Goal: Transaction & Acquisition: Purchase product/service

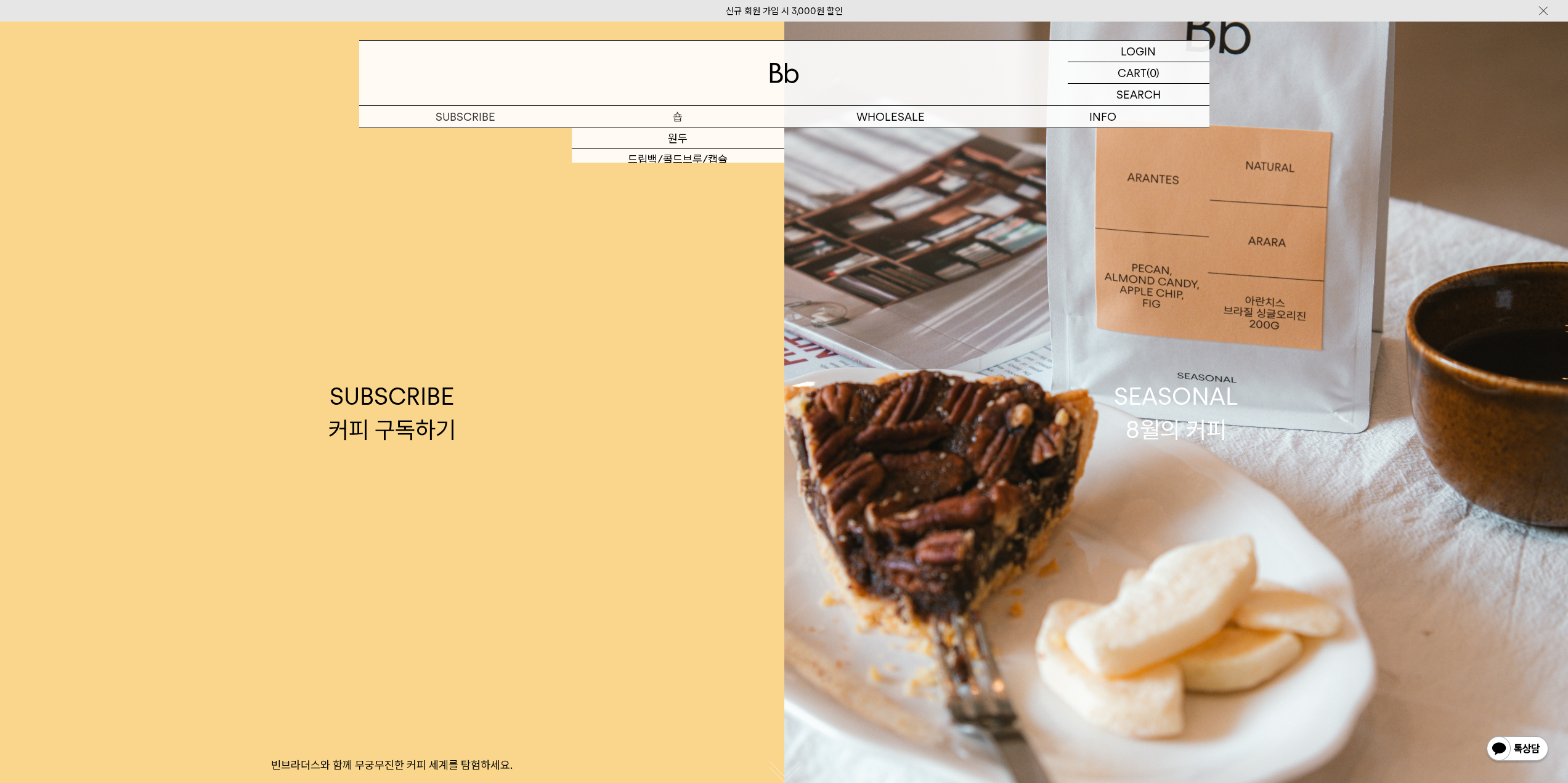
click at [662, 114] on p "숍" at bounding box center [678, 116] width 213 height 21
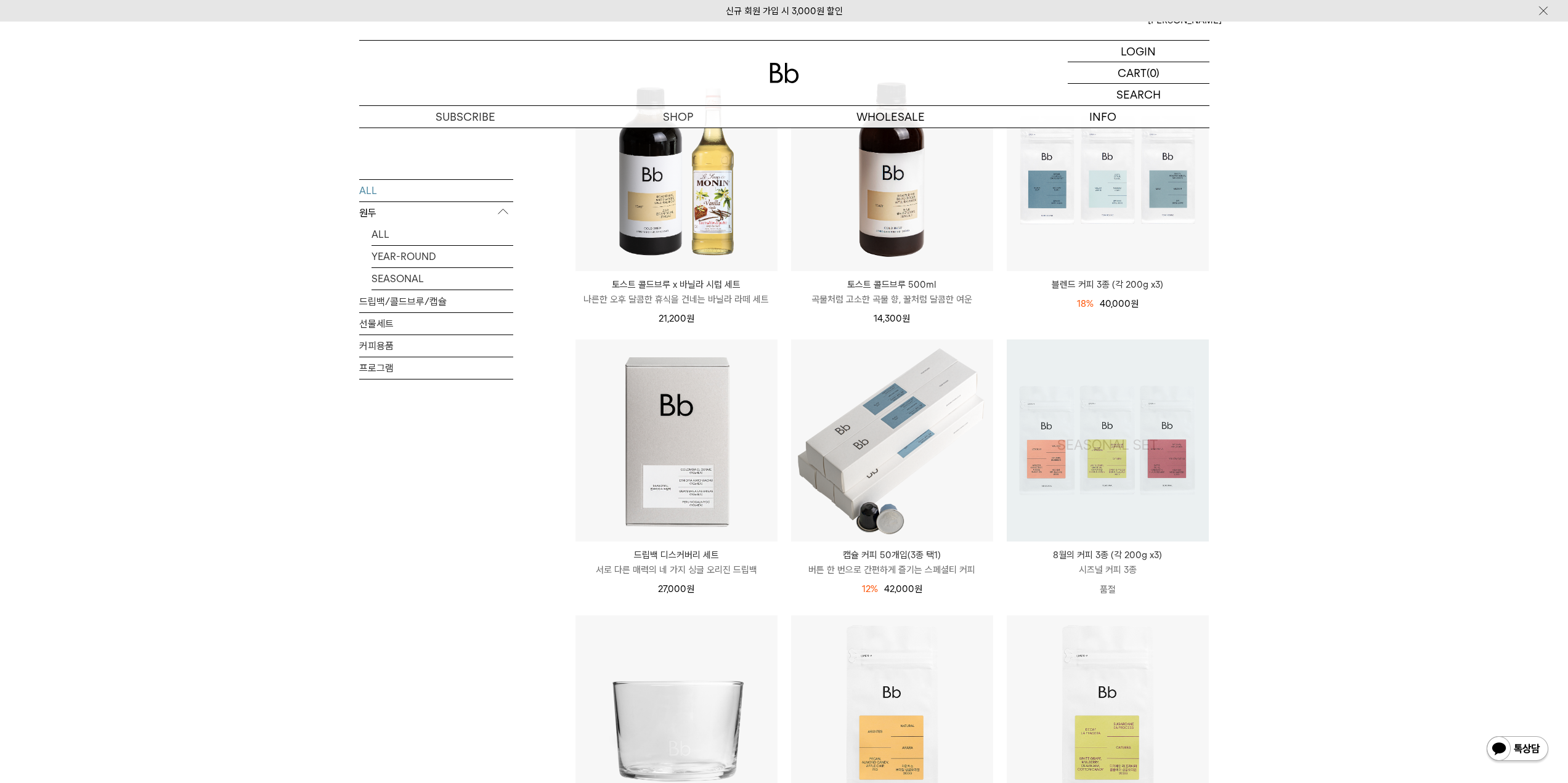
scroll to position [205, 0]
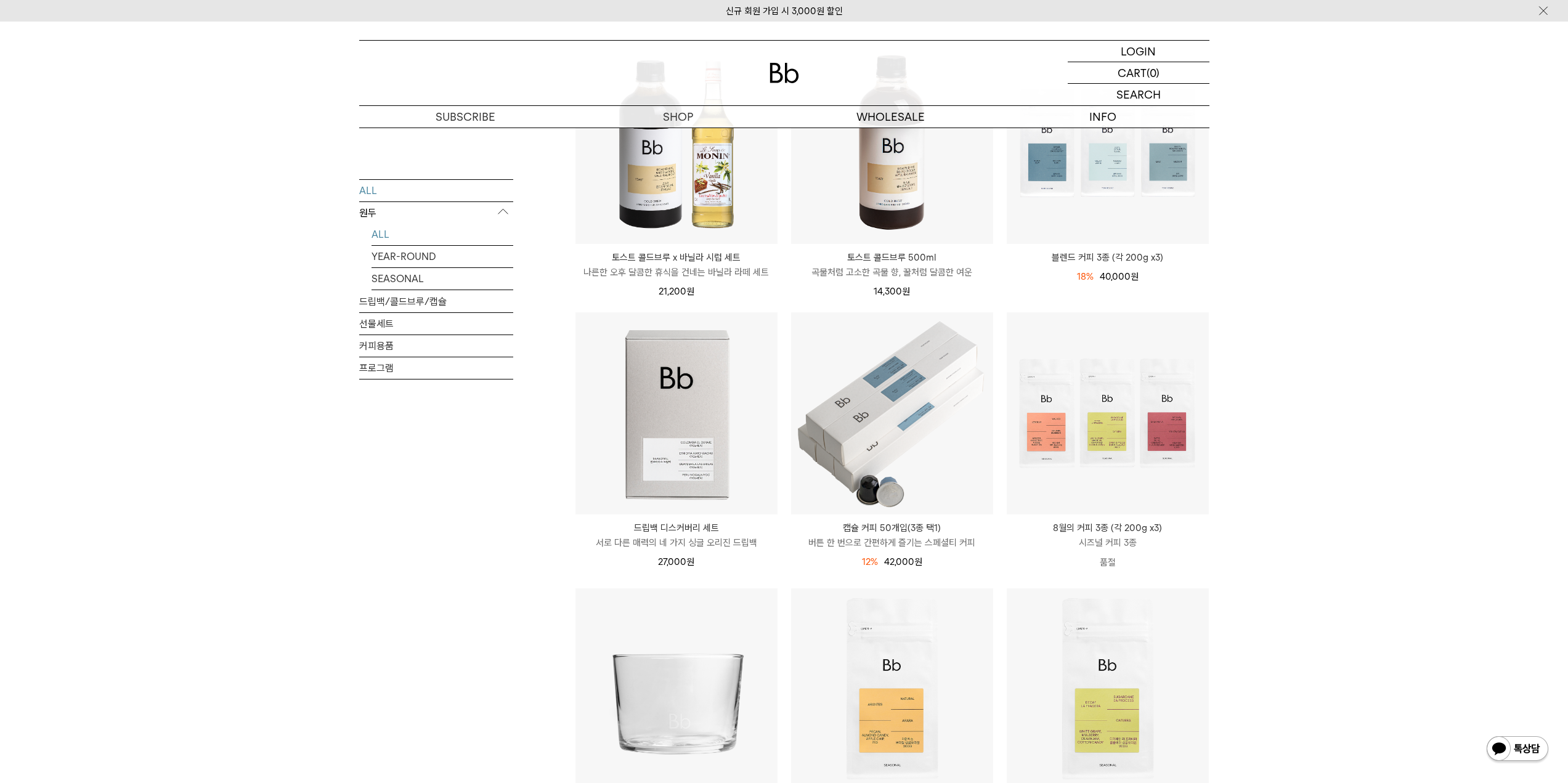
click at [402, 237] on link "ALL" at bounding box center [442, 234] width 142 height 21
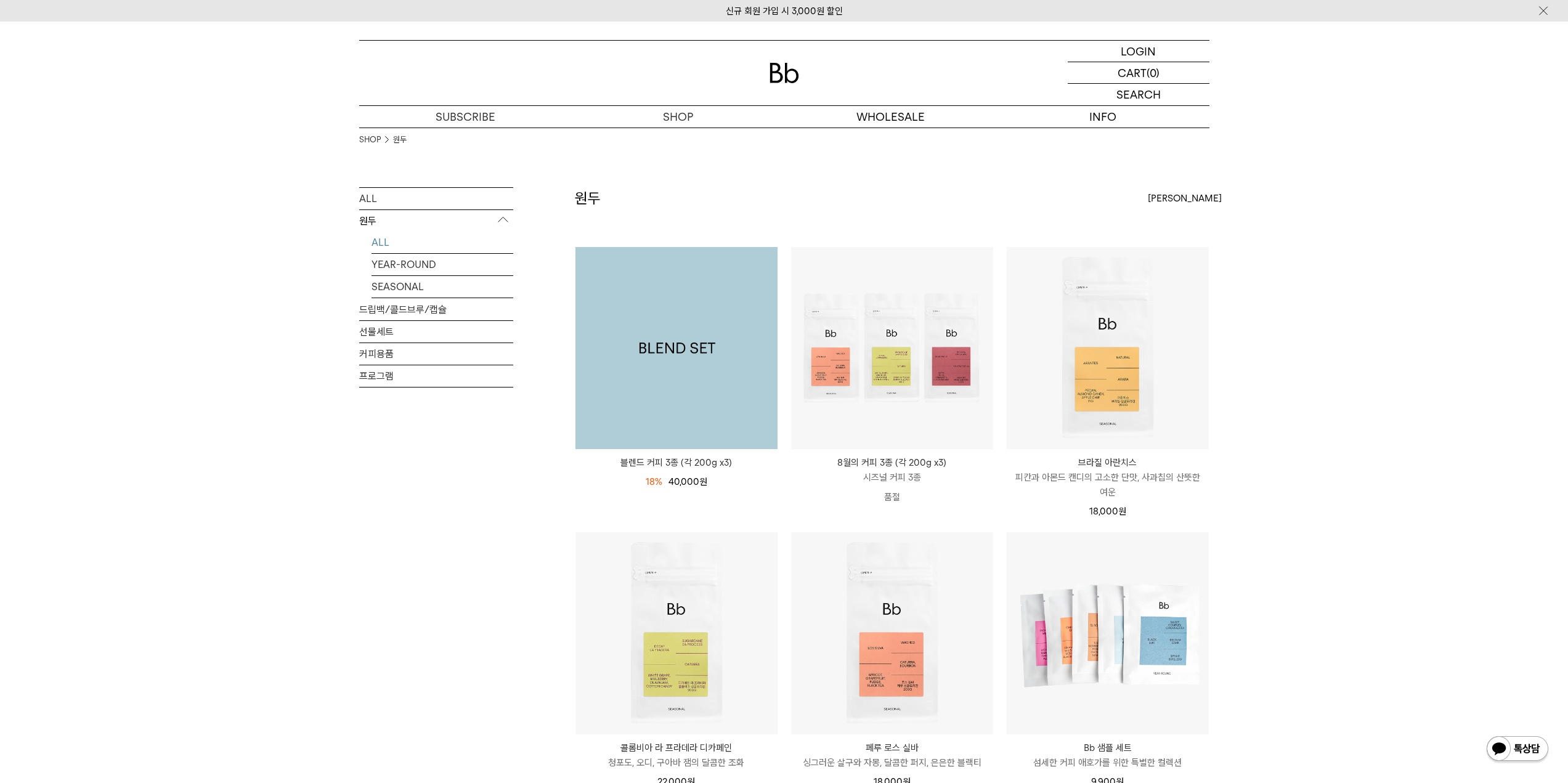
click at [738, 435] on img at bounding box center [676, 348] width 202 height 202
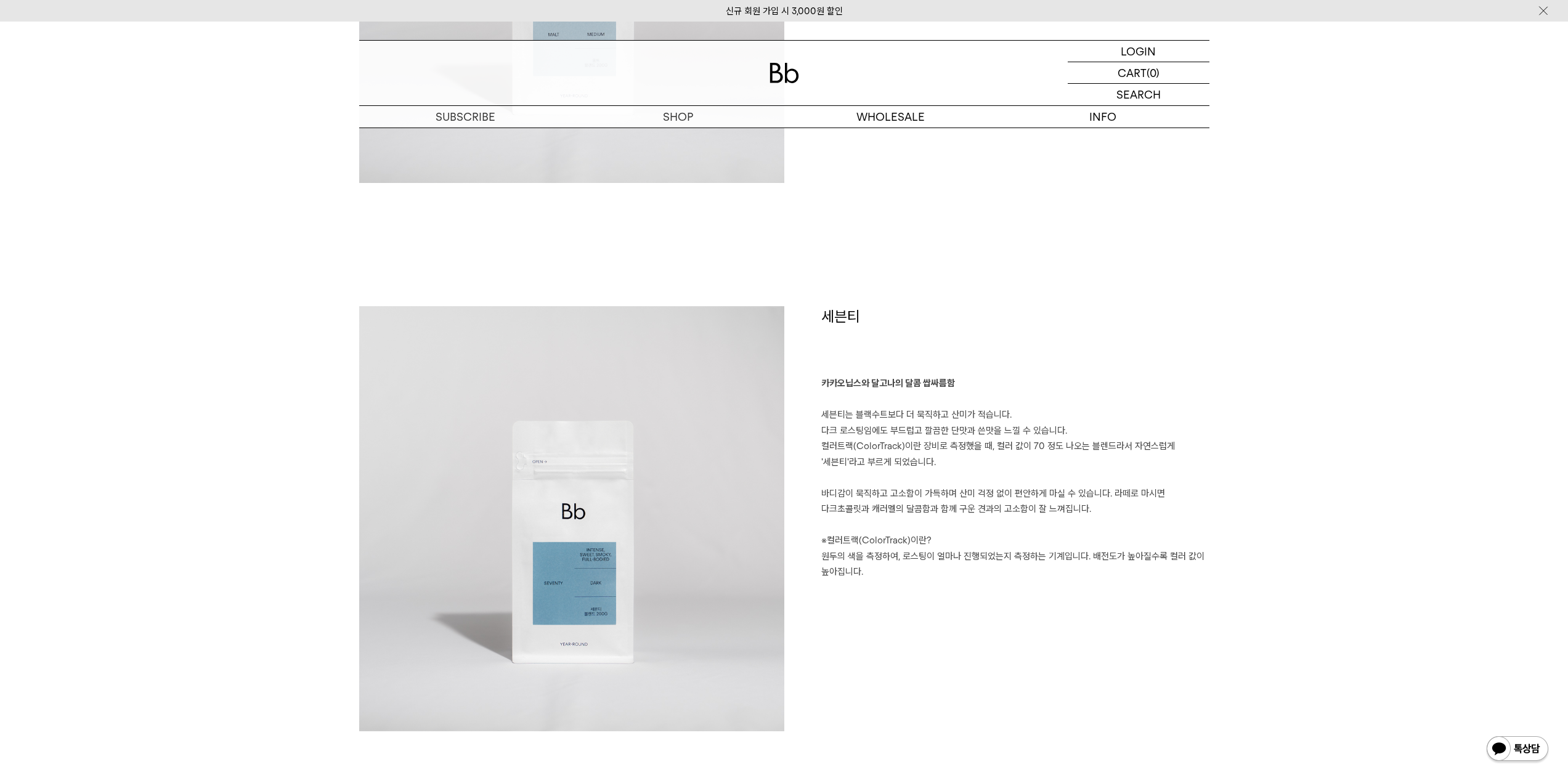
scroll to position [1869, 0]
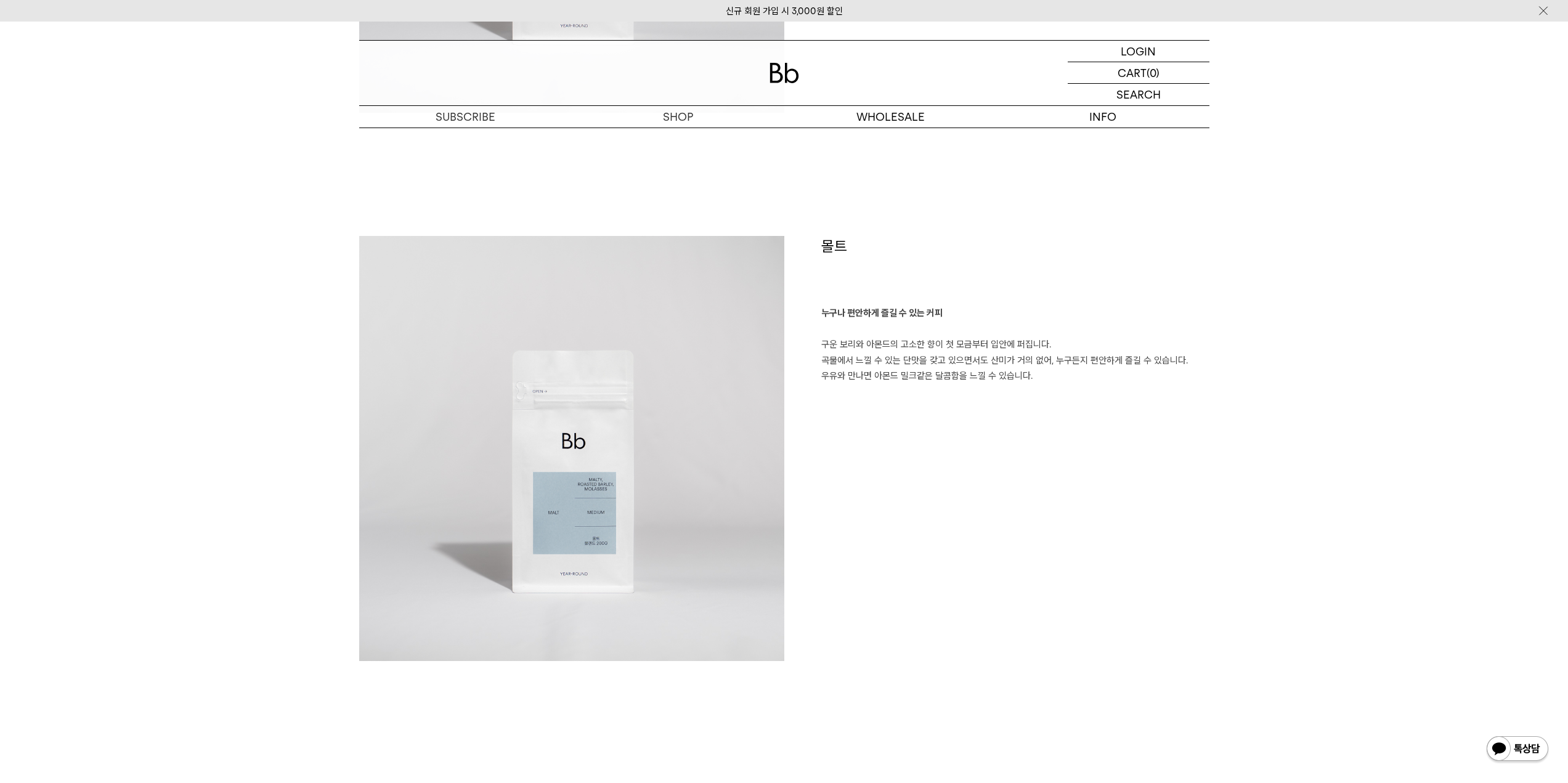
click at [911, 376] on p "누구나 편안하게 즐길 수 있는 커피 구운 보리와 아몬드의 고소한 향이 첫 모금부터 입안에 퍼집니다. 곡물에서 느낄 수 있는 단맛을 갖고 있으면…" at bounding box center [1015, 345] width 388 height 79
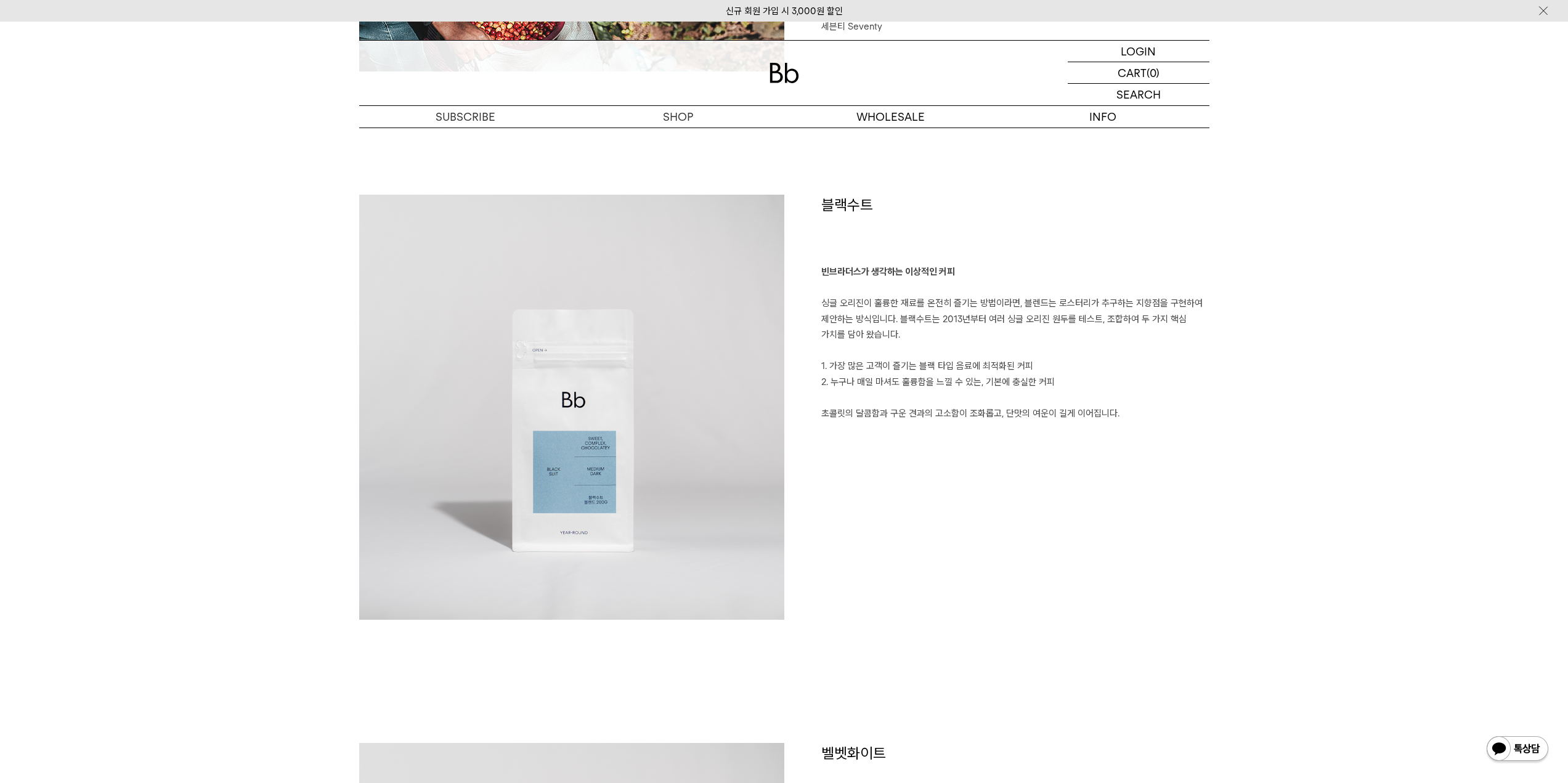
scroll to position [637, 0]
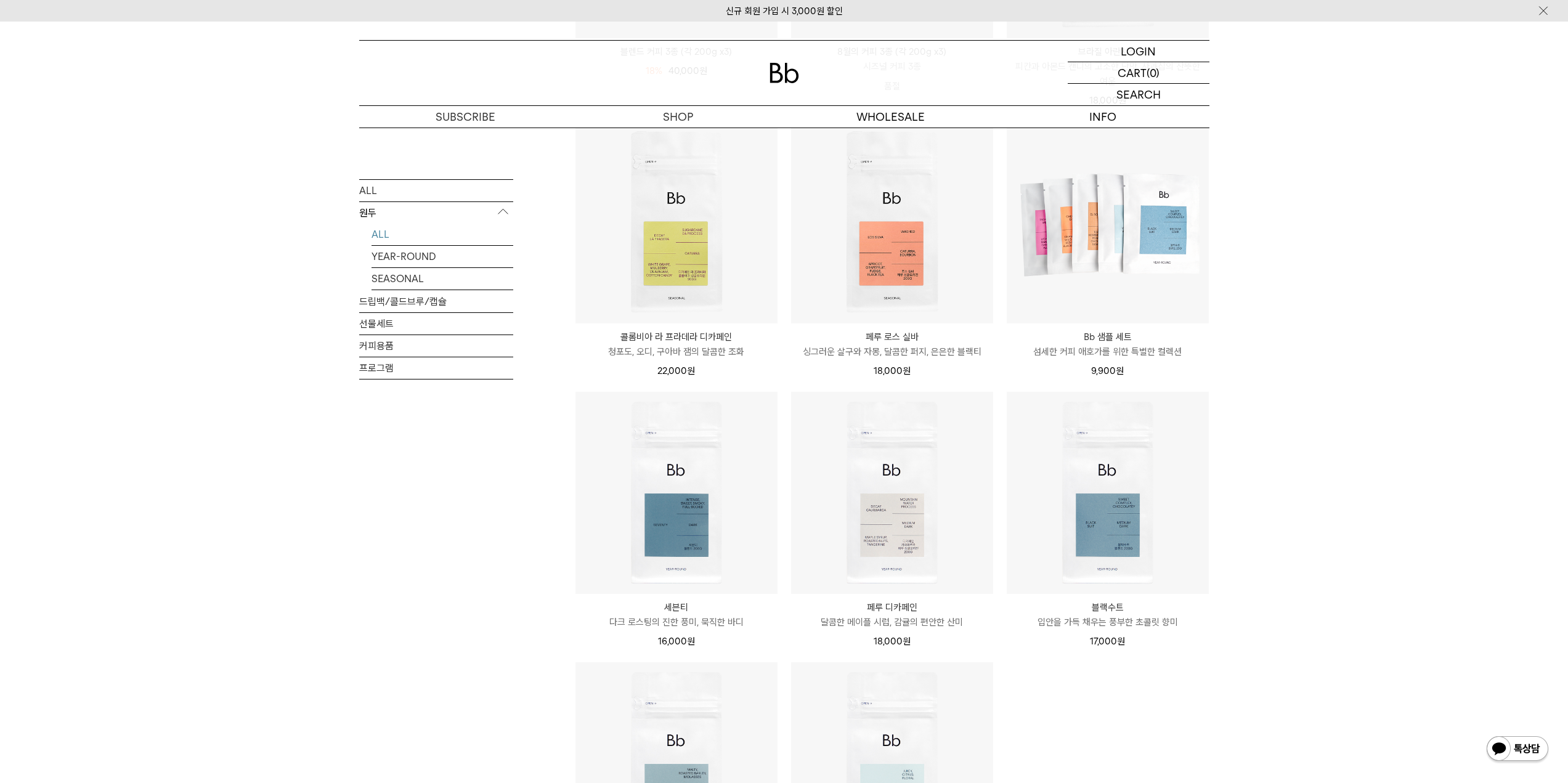
scroll to position [821, 0]
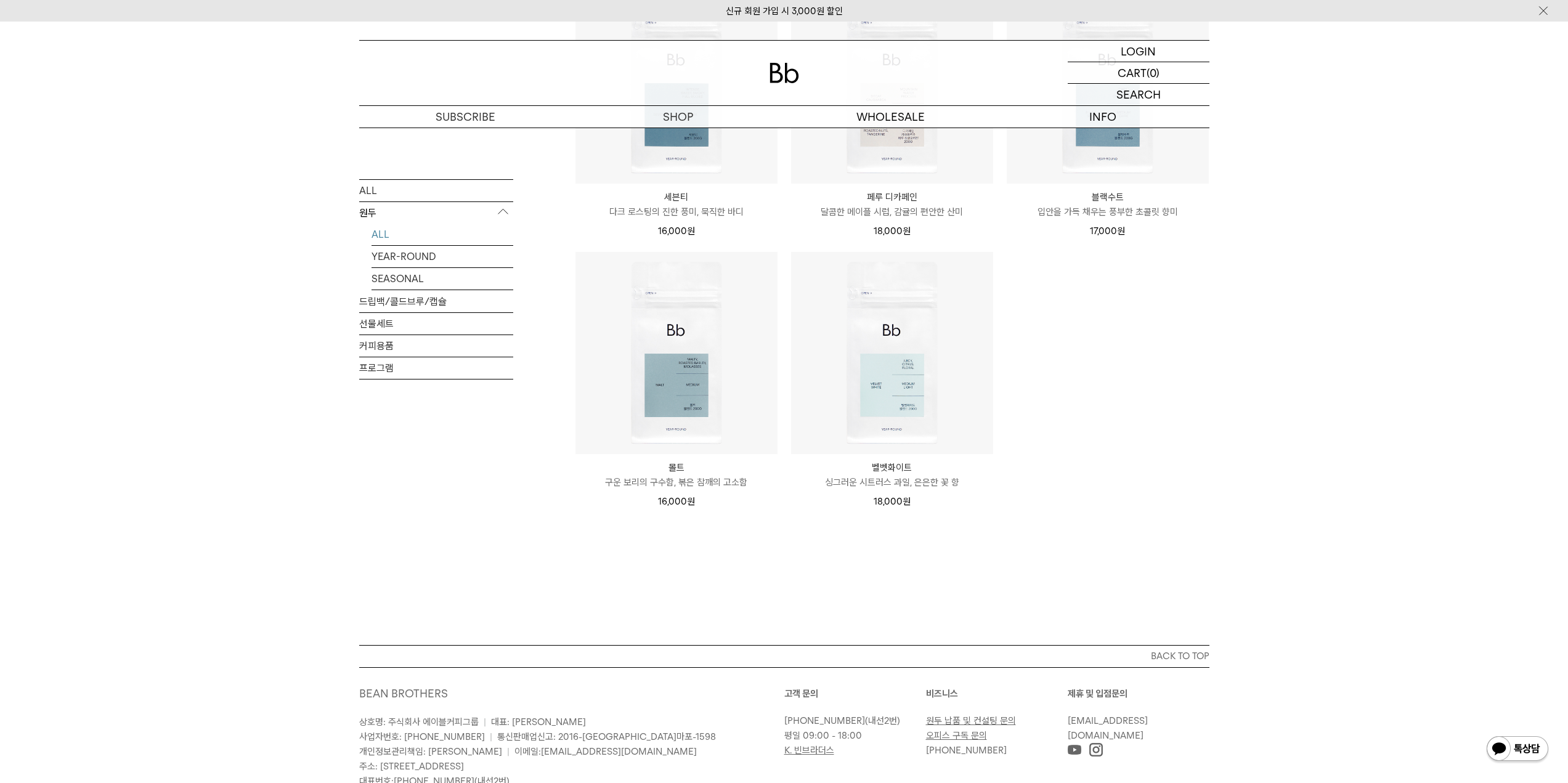
click at [902, 459] on div "벨벳화이트 Velvet White 싱그러운 시트러스 과일, 은은한 꽃 향 18,000 원" at bounding box center [891, 481] width 202 height 55
click at [902, 466] on p "벨벳화이트" at bounding box center [891, 467] width 202 height 15
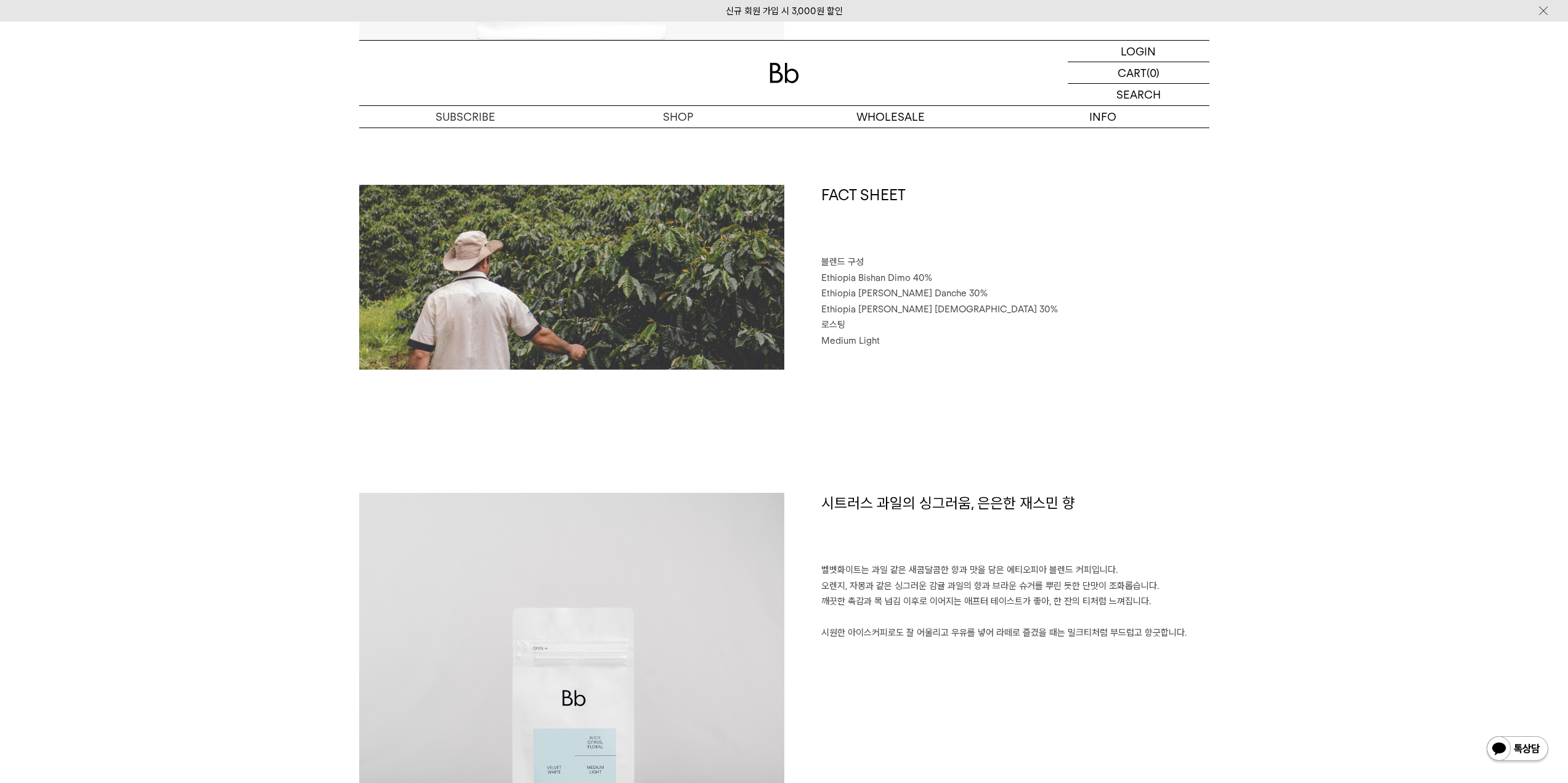
scroll to position [205, 0]
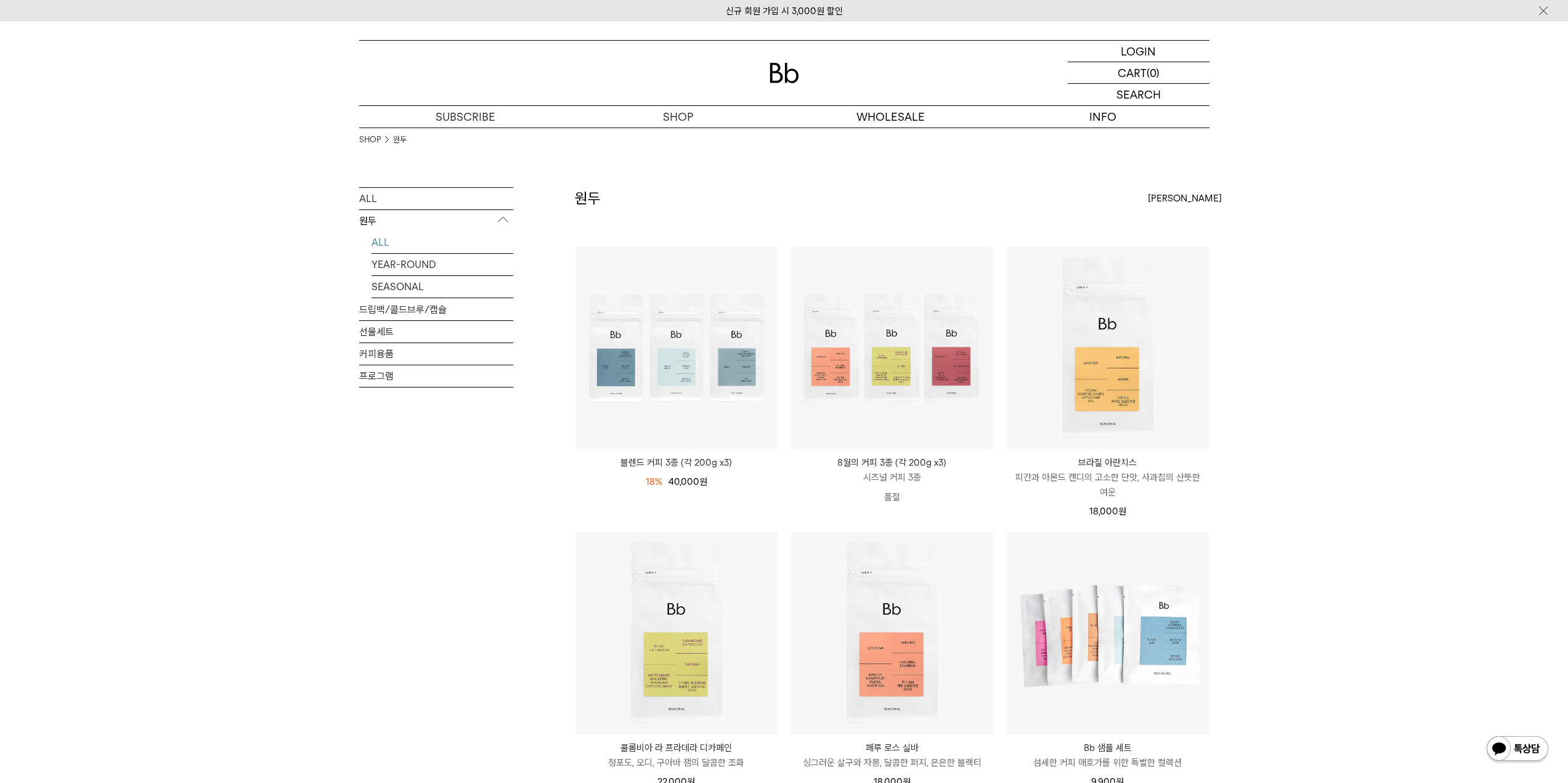
scroll to position [821, 0]
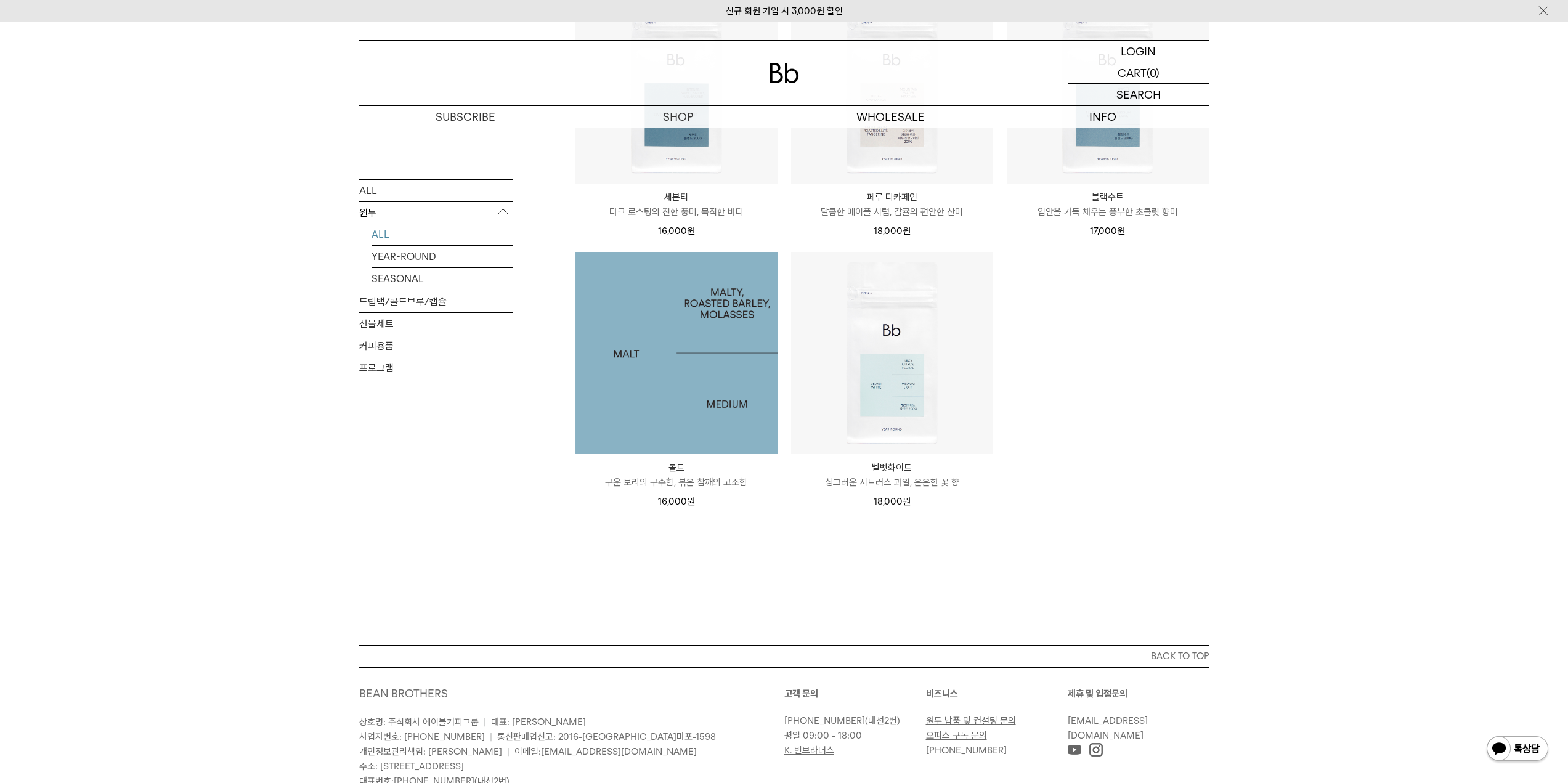
click at [663, 431] on img at bounding box center [676, 352] width 202 height 202
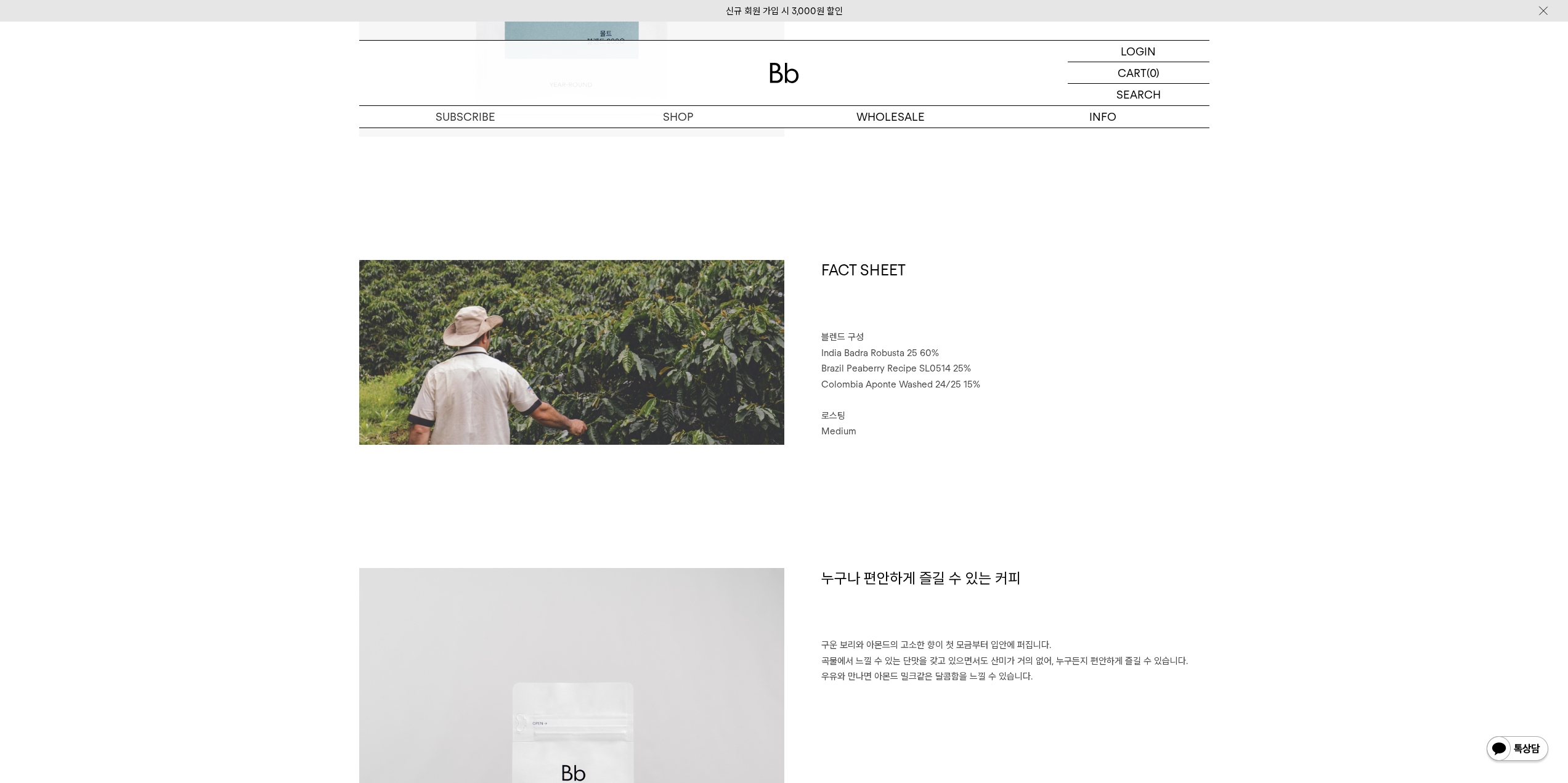
scroll to position [411, 0]
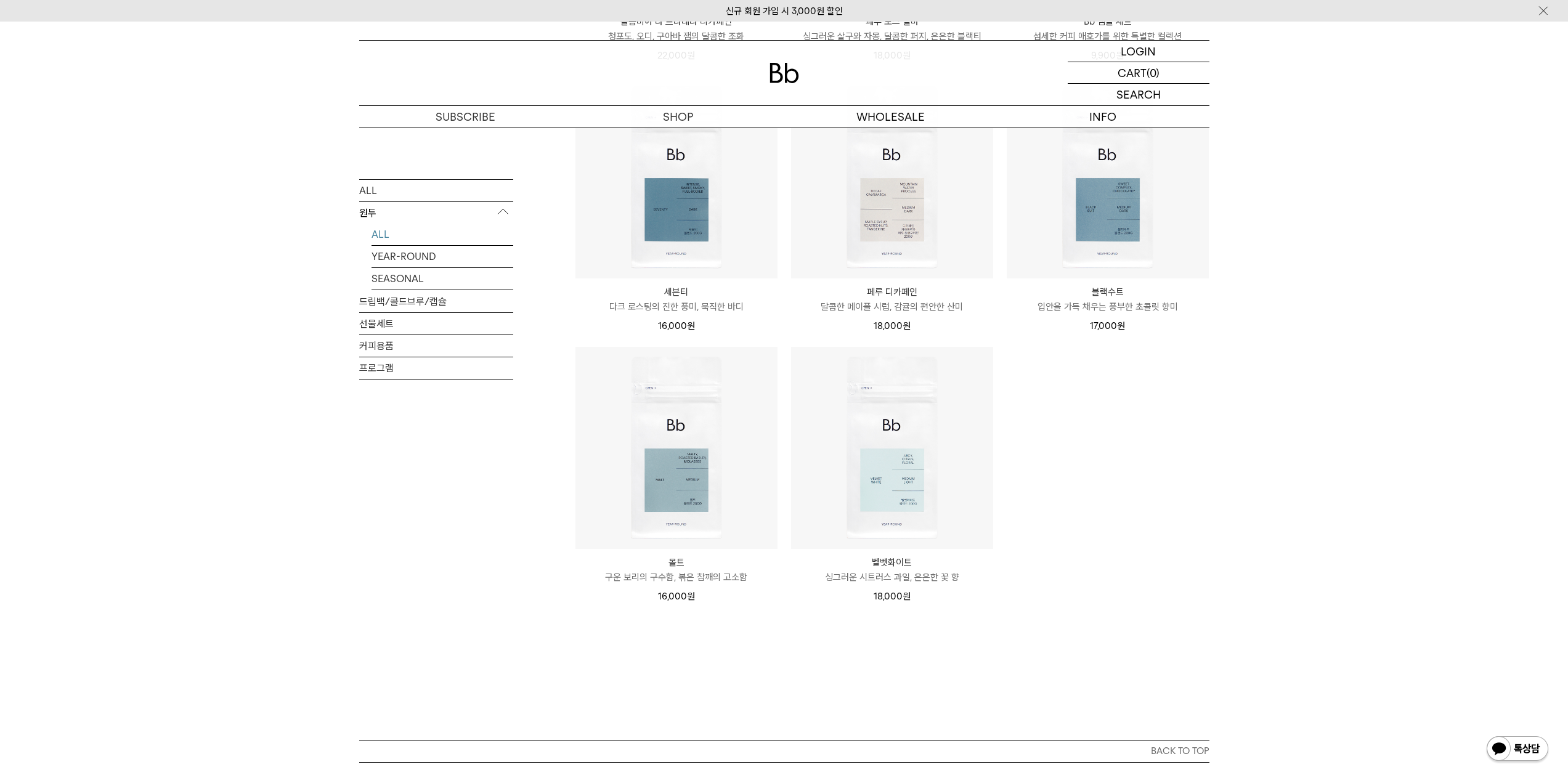
scroll to position [616, 0]
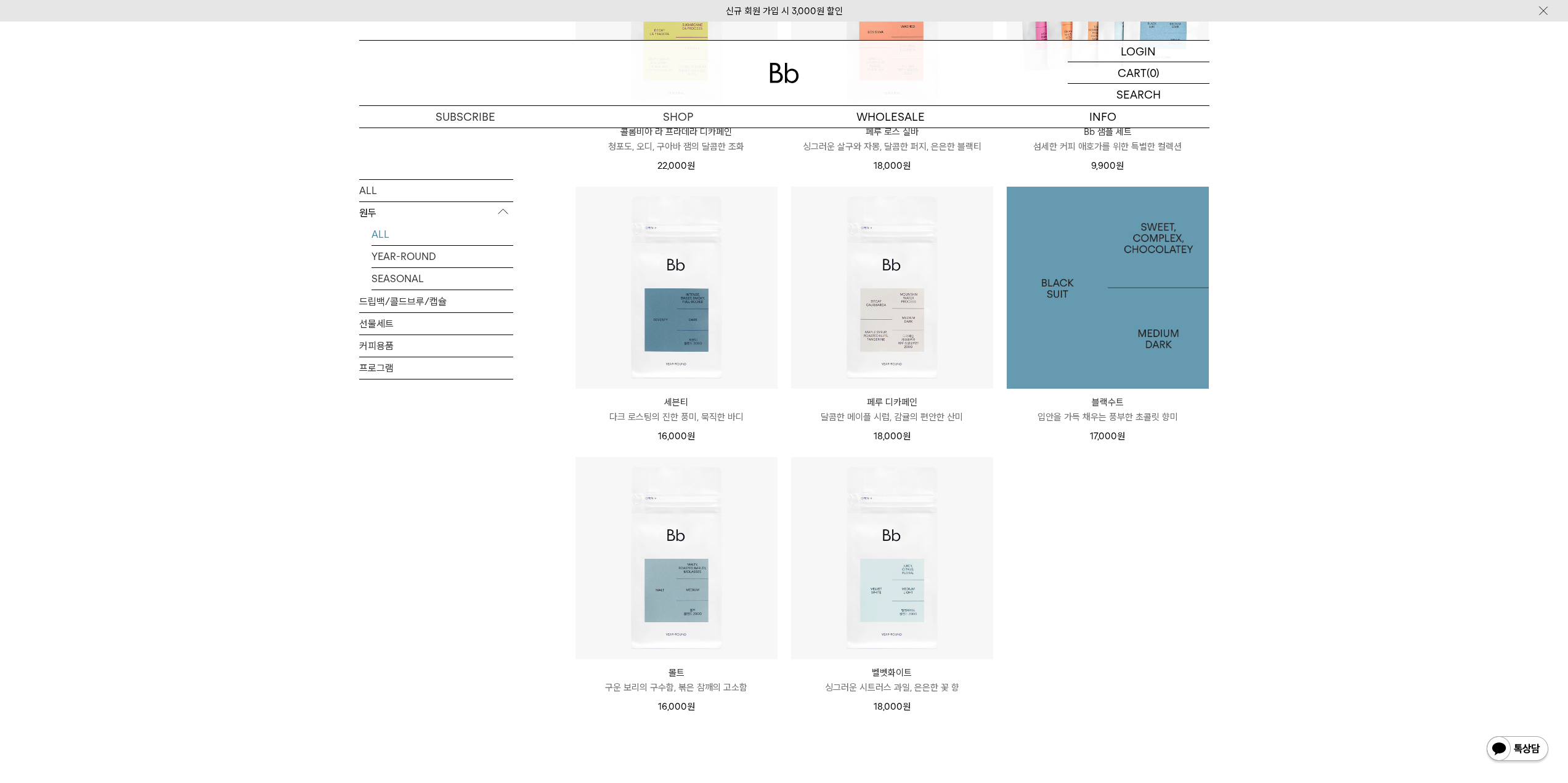
click at [1110, 336] on img at bounding box center [1107, 287] width 202 height 202
